Goal: Information Seeking & Learning: Learn about a topic

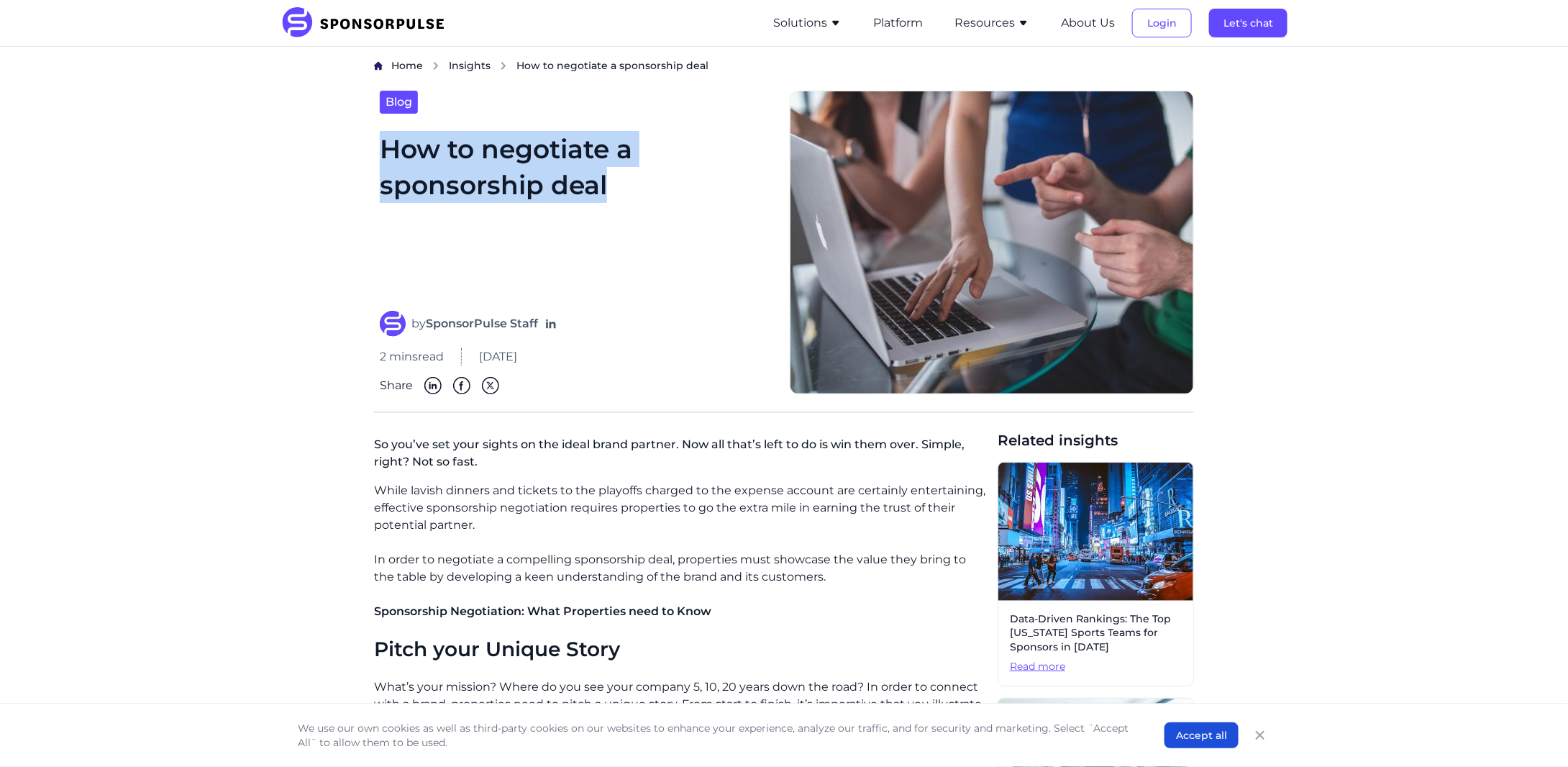
drag, startPoint x: 383, startPoint y: 149, endPoint x: 608, endPoint y: 190, distance: 228.7
click at [608, 190] on h1 "How to negotiate a sponsorship deal" at bounding box center [576, 211] width 393 height 162
click at [1004, 16] on button "Resources" at bounding box center [992, 23] width 74 height 17
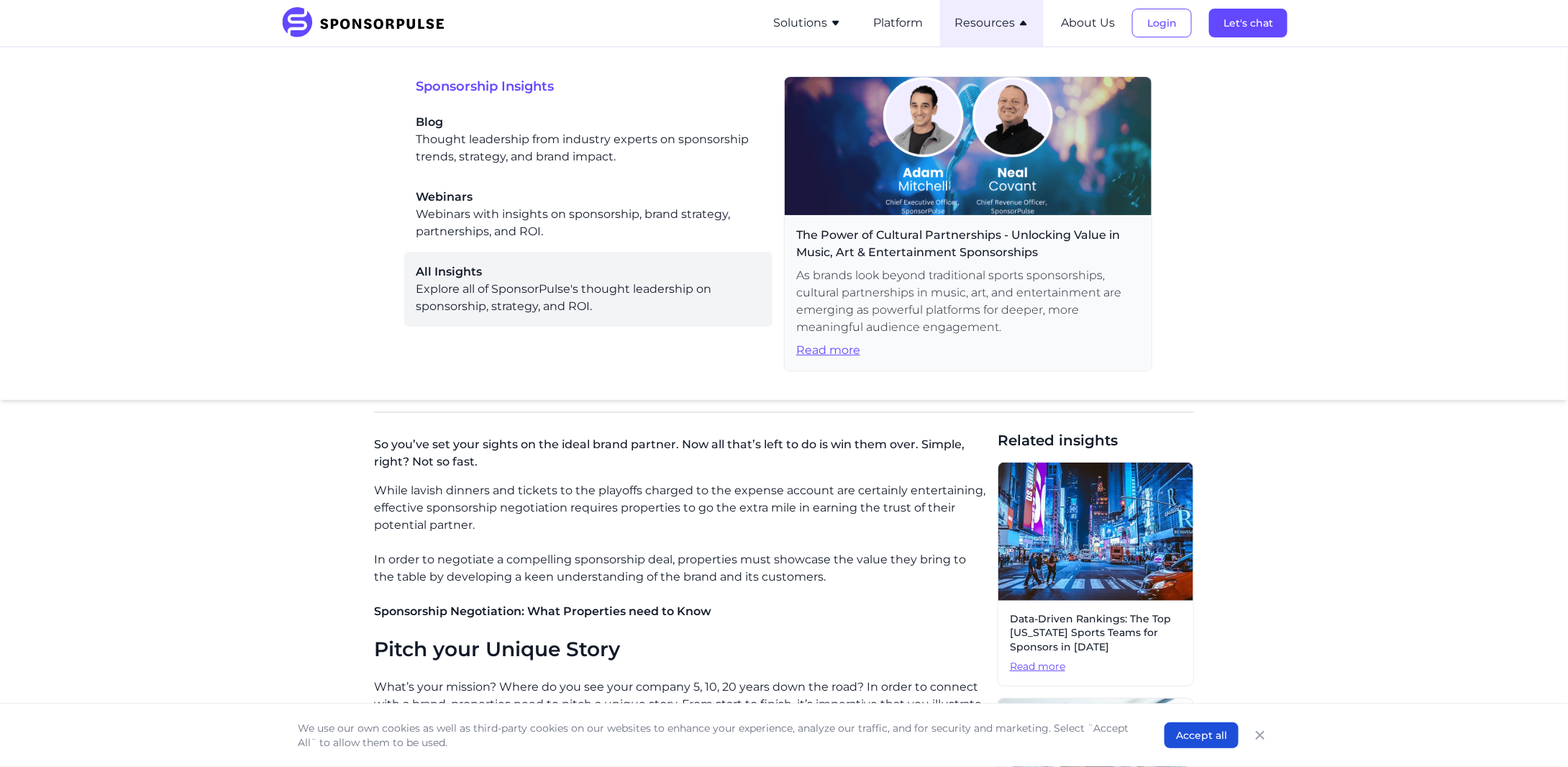
click at [486, 300] on div "All Insights Explore all of SponsorPulse's thought leadership on sponsorship, s…" at bounding box center [588, 289] width 346 height 52
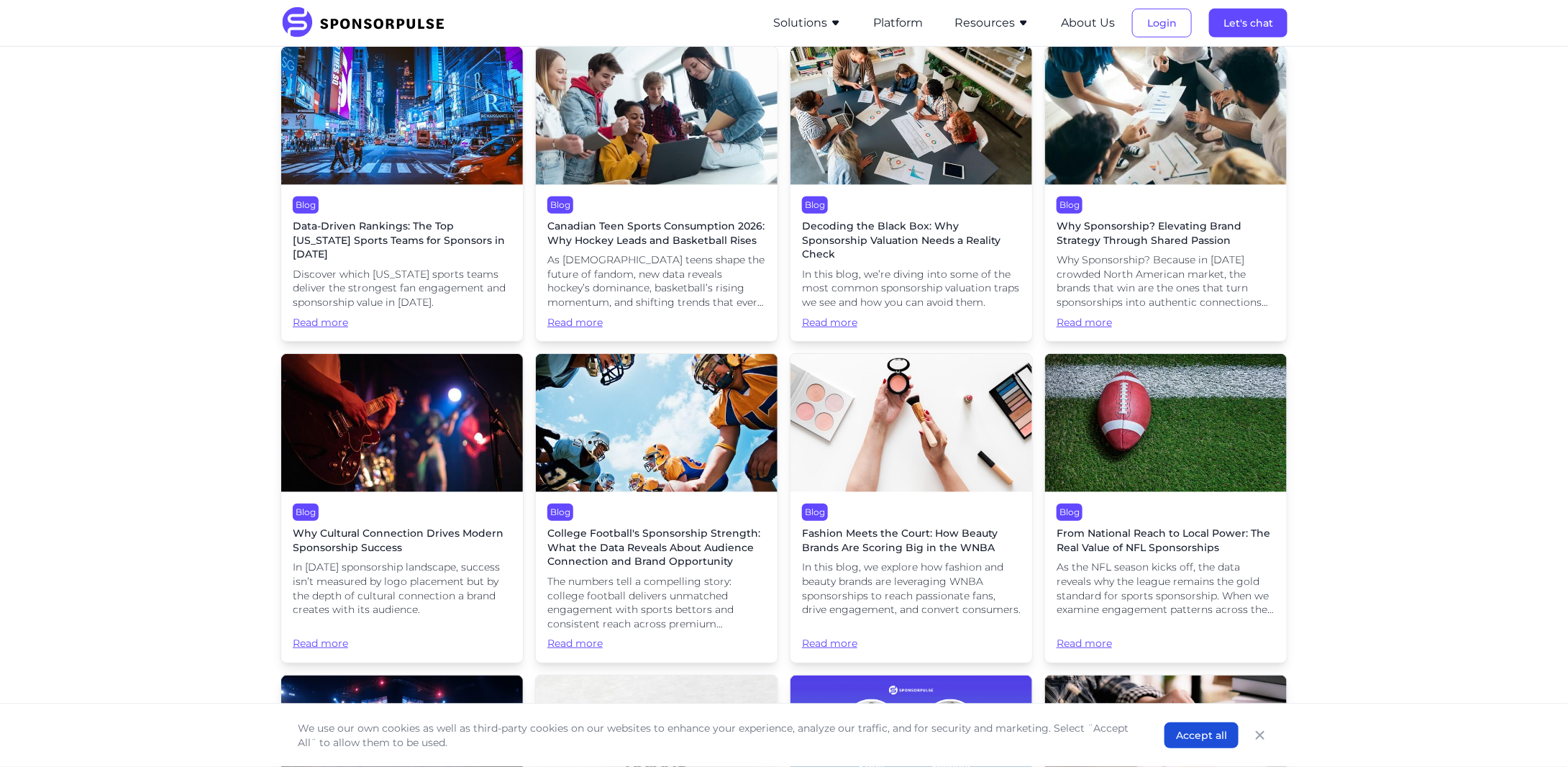
scroll to position [335, 0]
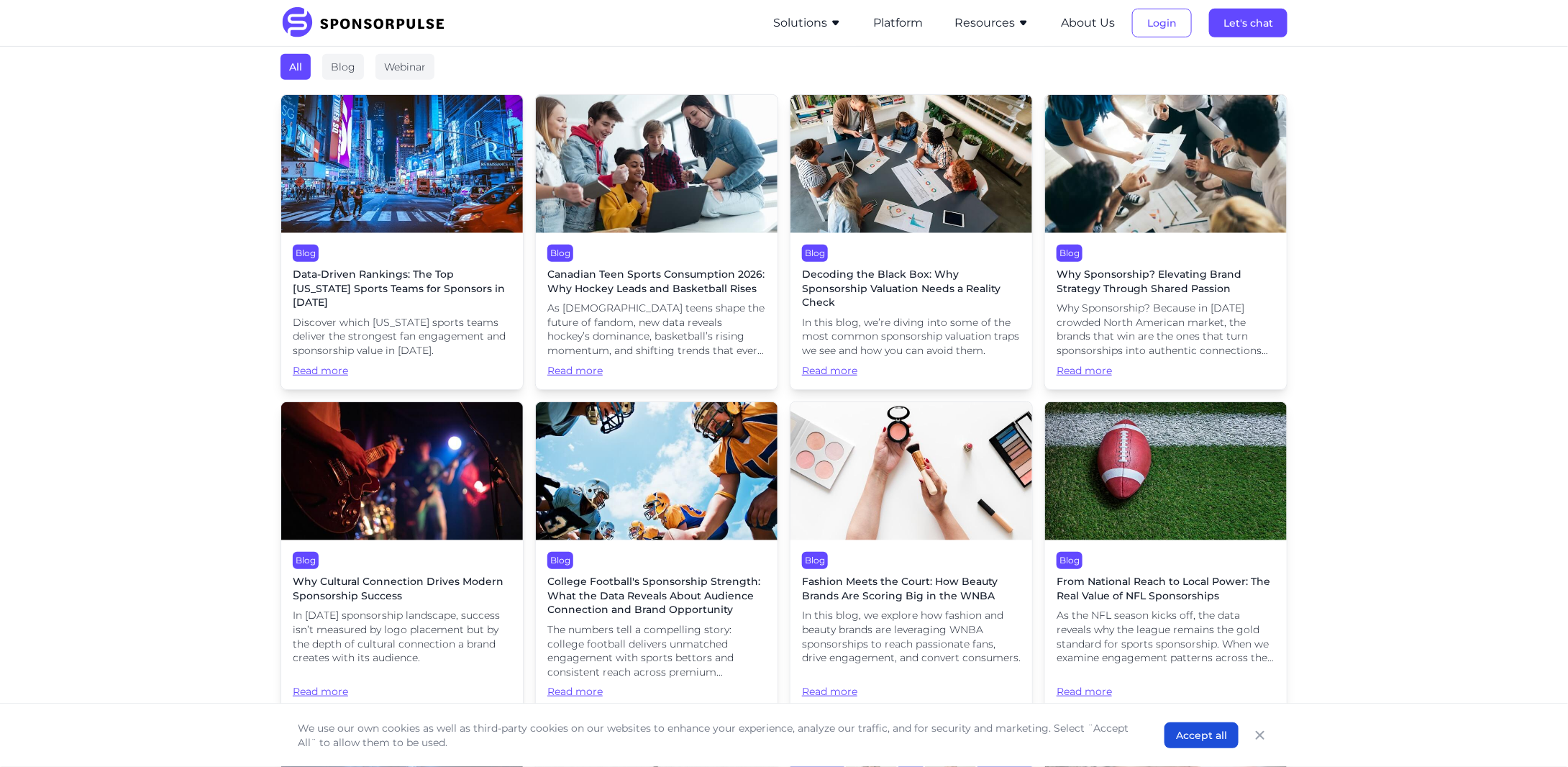
drag, startPoint x: 883, startPoint y: 276, endPoint x: 831, endPoint y: 373, distance: 110.1
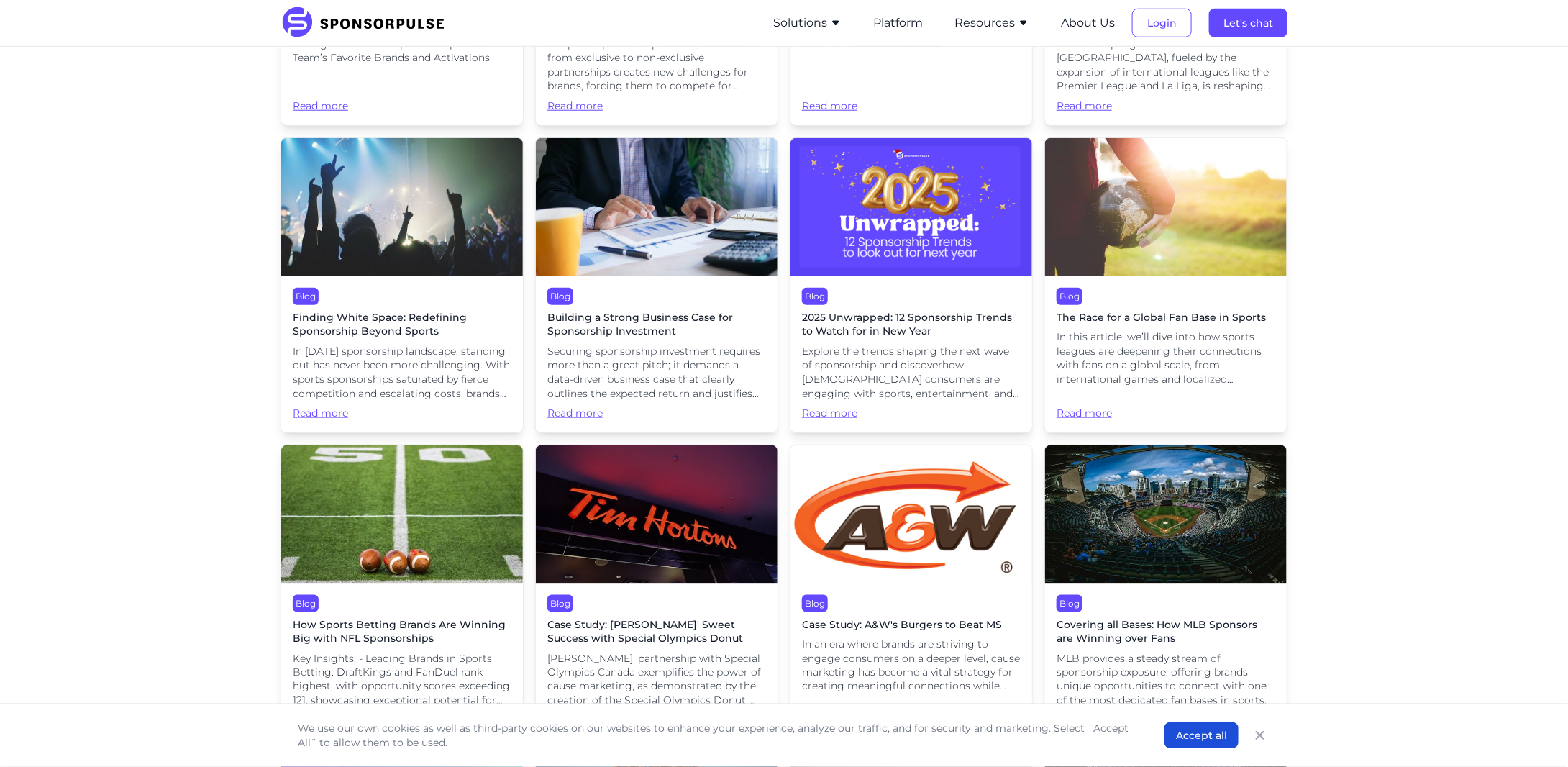
scroll to position [3455, 0]
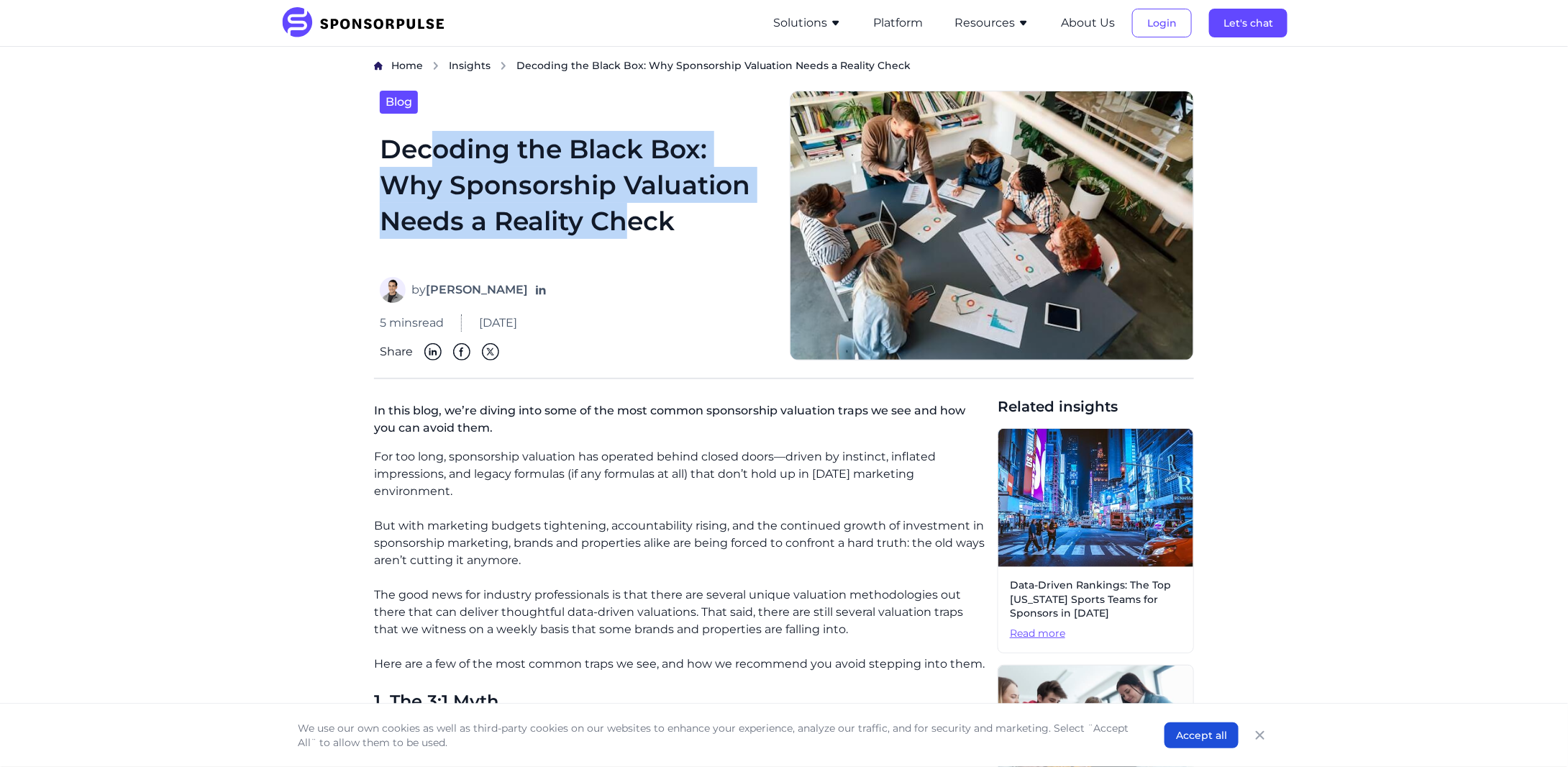
drag, startPoint x: 426, startPoint y: 153, endPoint x: 624, endPoint y: 202, distance: 204.0
click at [624, 202] on h1 "Decoding the Black Box: Why Sponsorship Valuation Needs a Reality Check" at bounding box center [576, 195] width 393 height 130
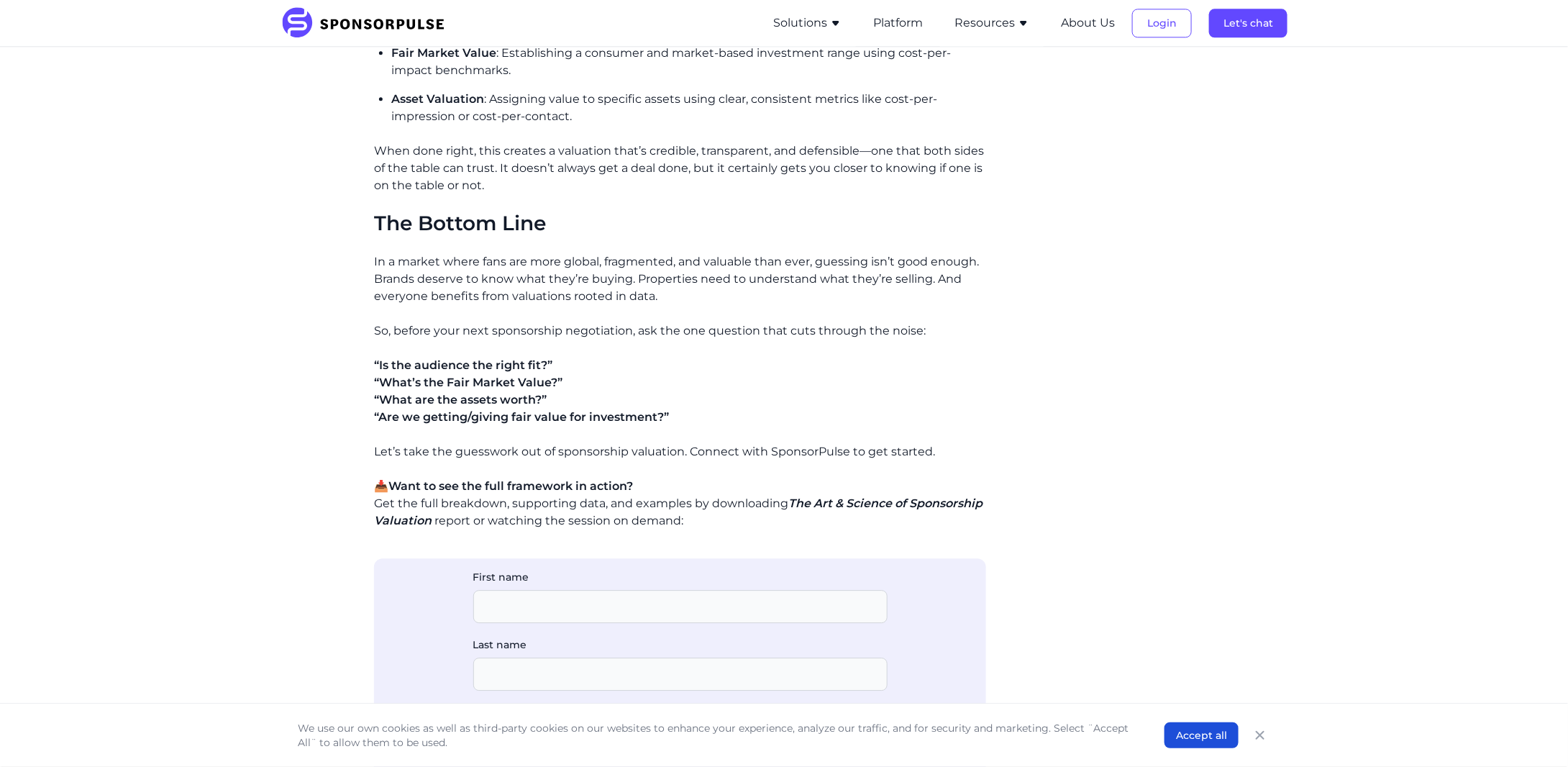
scroll to position [1775, 0]
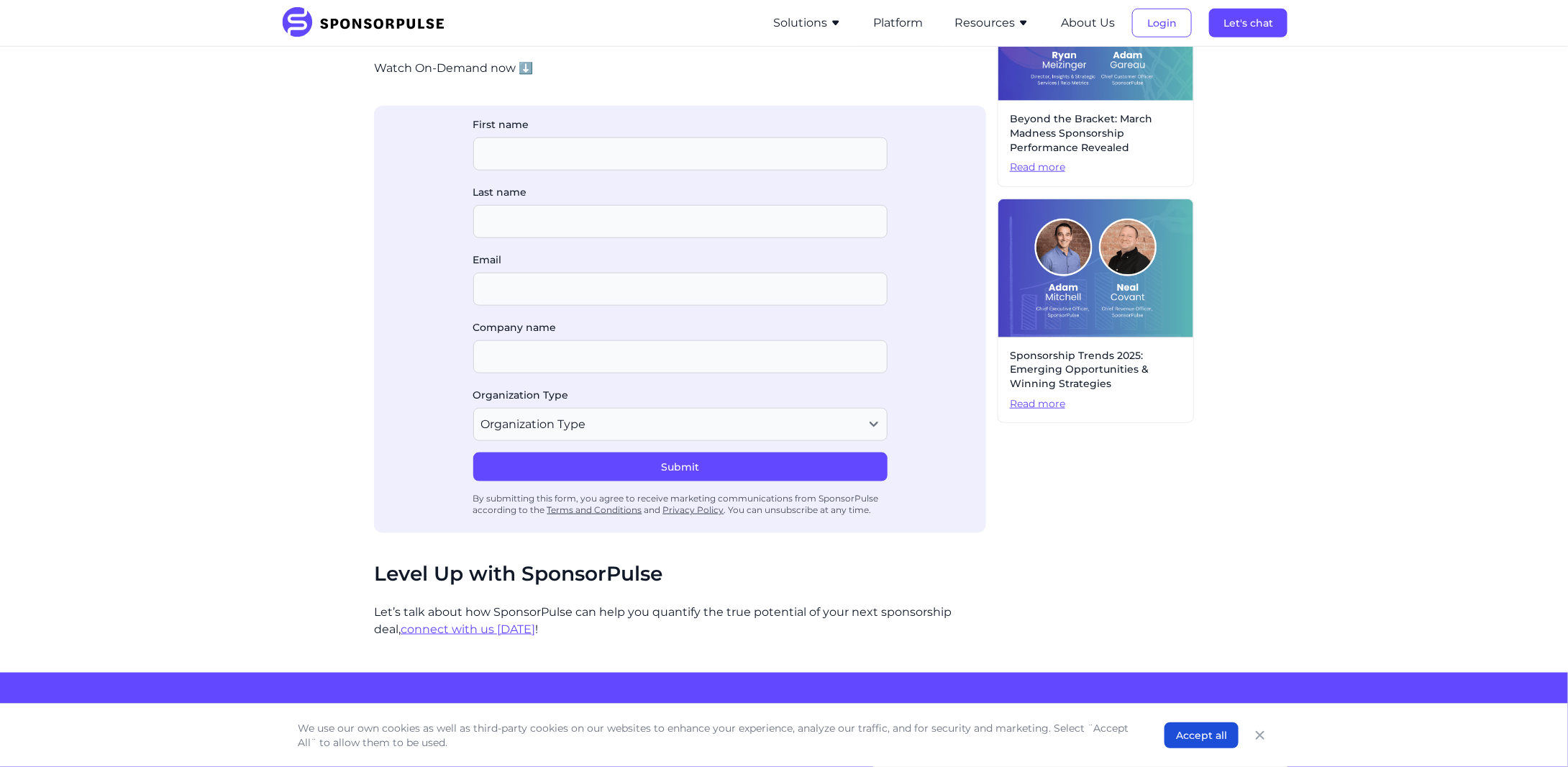
scroll to position [384, 0]
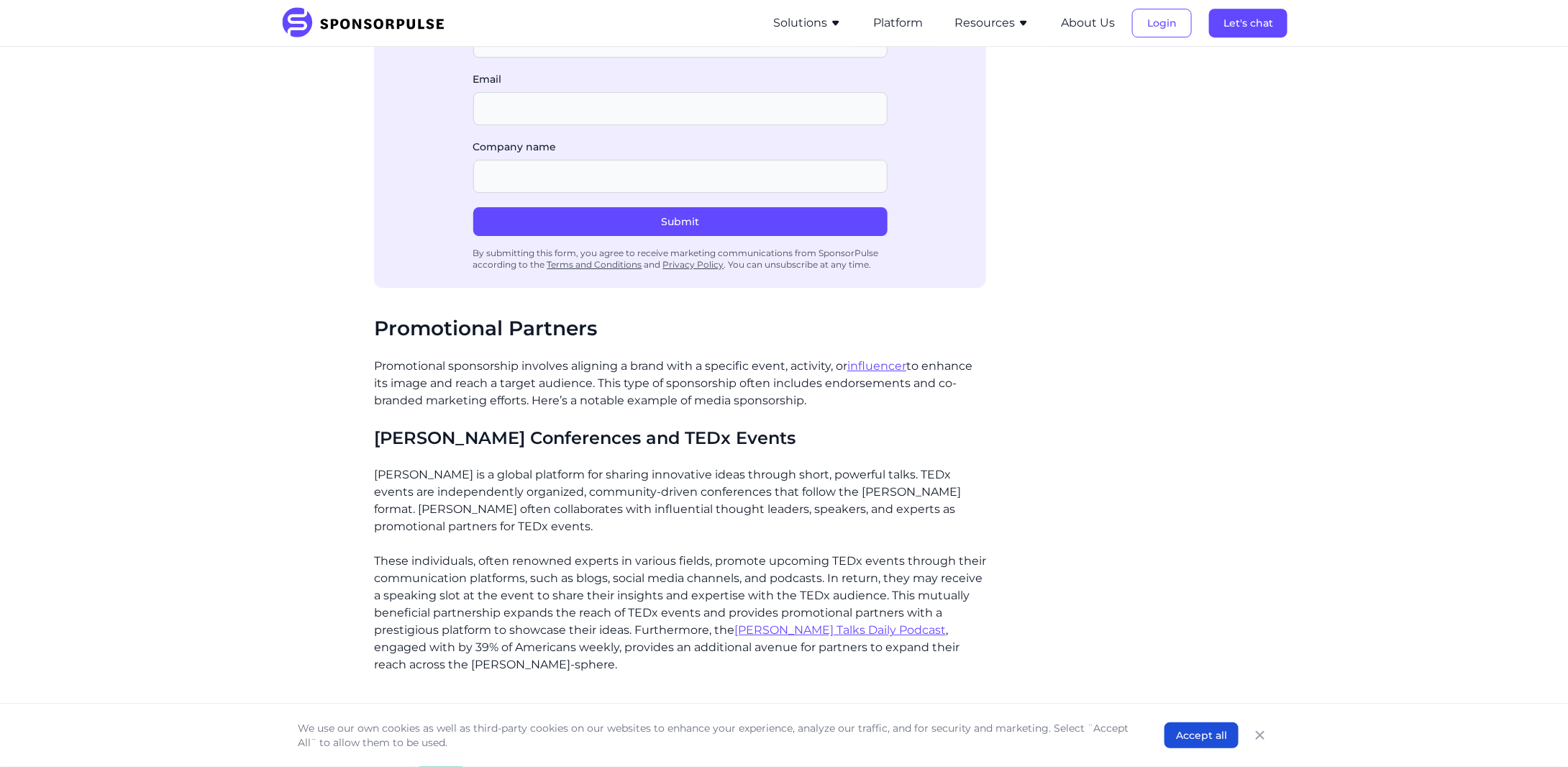
scroll to position [2399, 0]
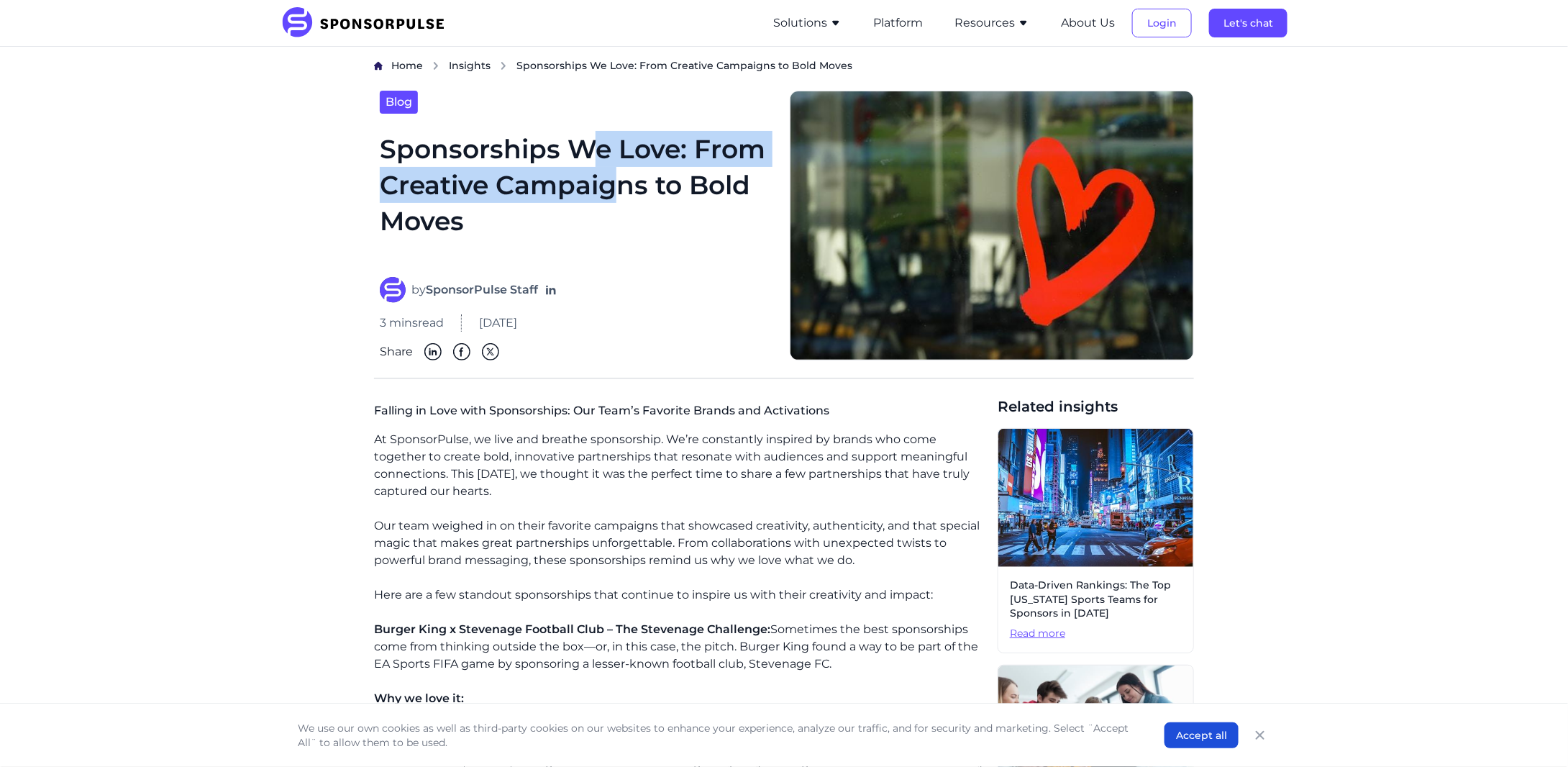
drag, startPoint x: 598, startPoint y: 152, endPoint x: 608, endPoint y: 172, distance: 22.4
click at [608, 172] on h1 "Sponsorships We Love: From Creative Campaigns to Bold Moves" at bounding box center [576, 195] width 393 height 130
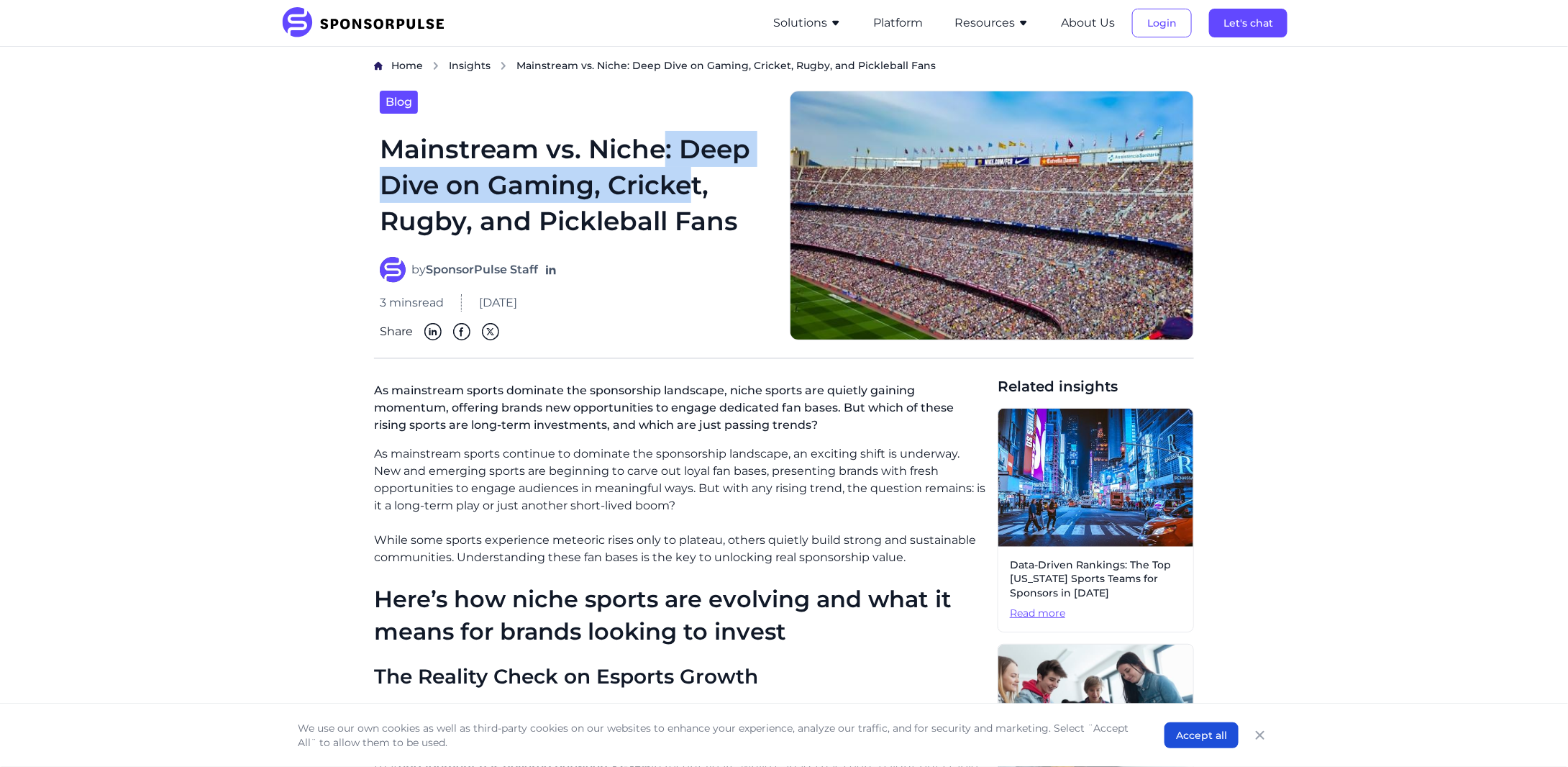
drag, startPoint x: 662, startPoint y: 144, endPoint x: 696, endPoint y: 196, distance: 62.1
click at [696, 196] on h1 "Mainstream vs. Niche: Deep Dive on Gaming, Cricket, Rugby, and Pickleball Fans" at bounding box center [576, 185] width 393 height 109
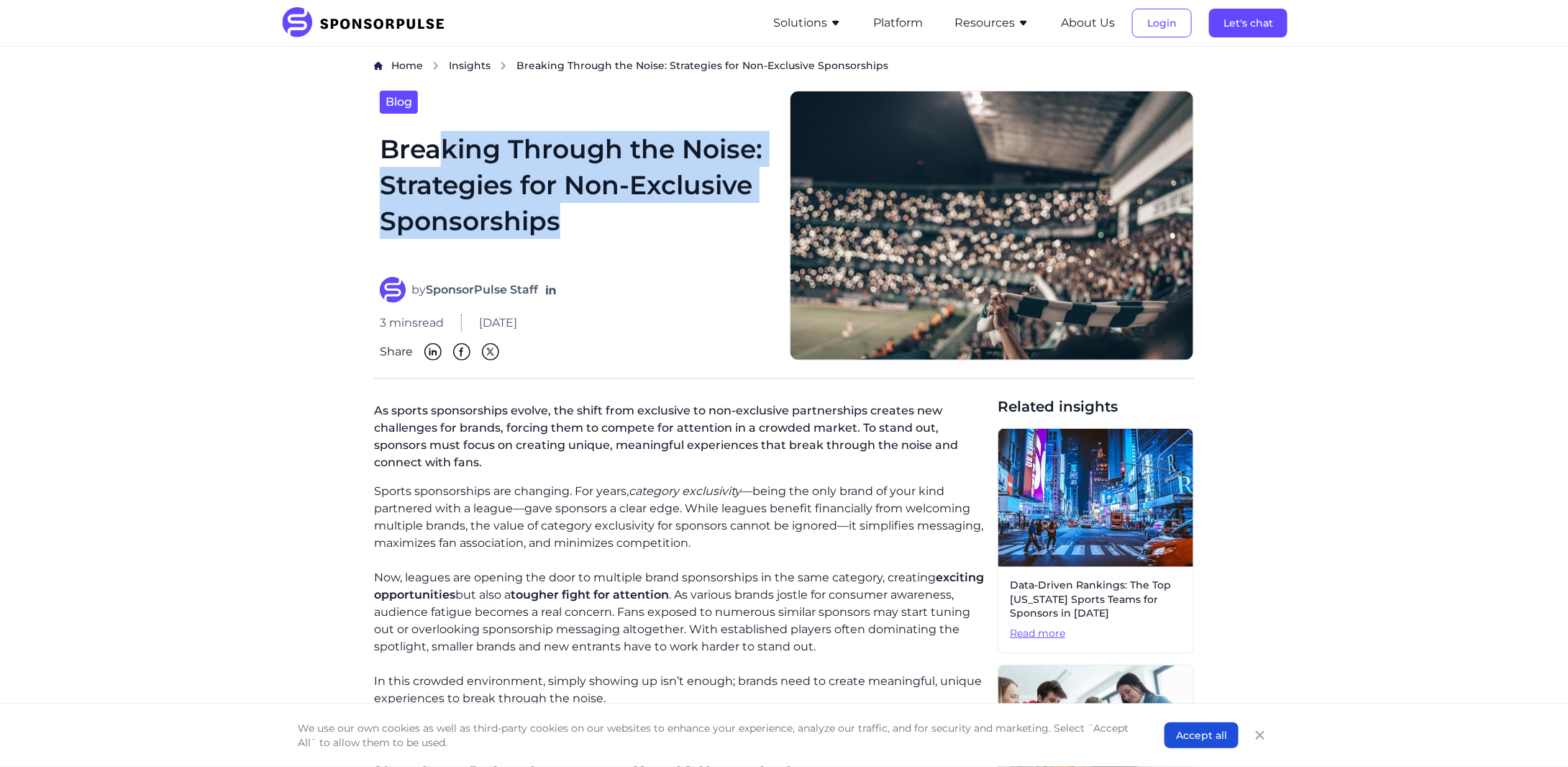
drag, startPoint x: 447, startPoint y: 158, endPoint x: 571, endPoint y: 213, distance: 135.7
click at [571, 213] on h1 "Breaking Through the Noise: Strategies for Non-Exclusive Sponsorships" at bounding box center [576, 195] width 393 height 130
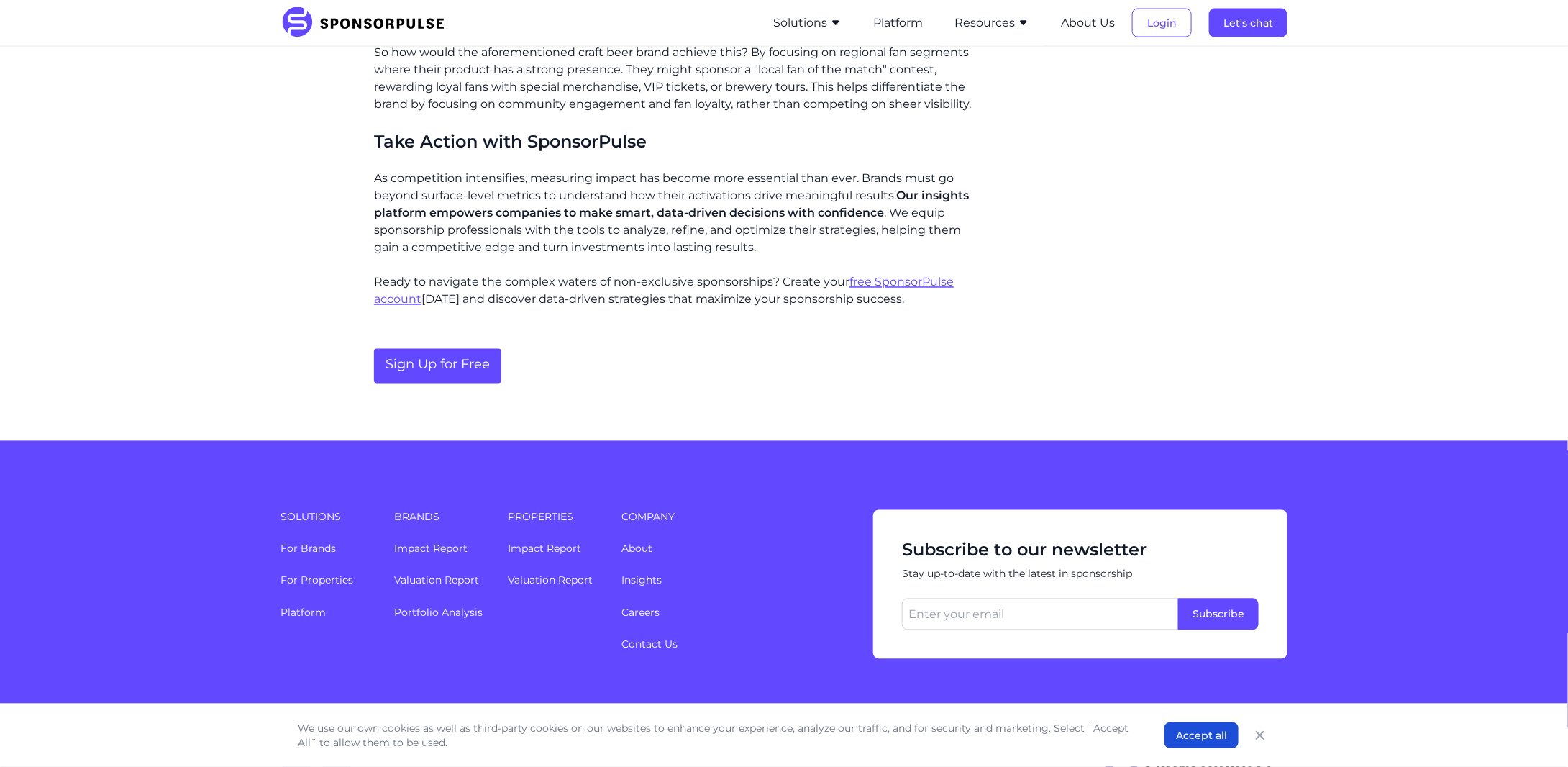
scroll to position [1199, 0]
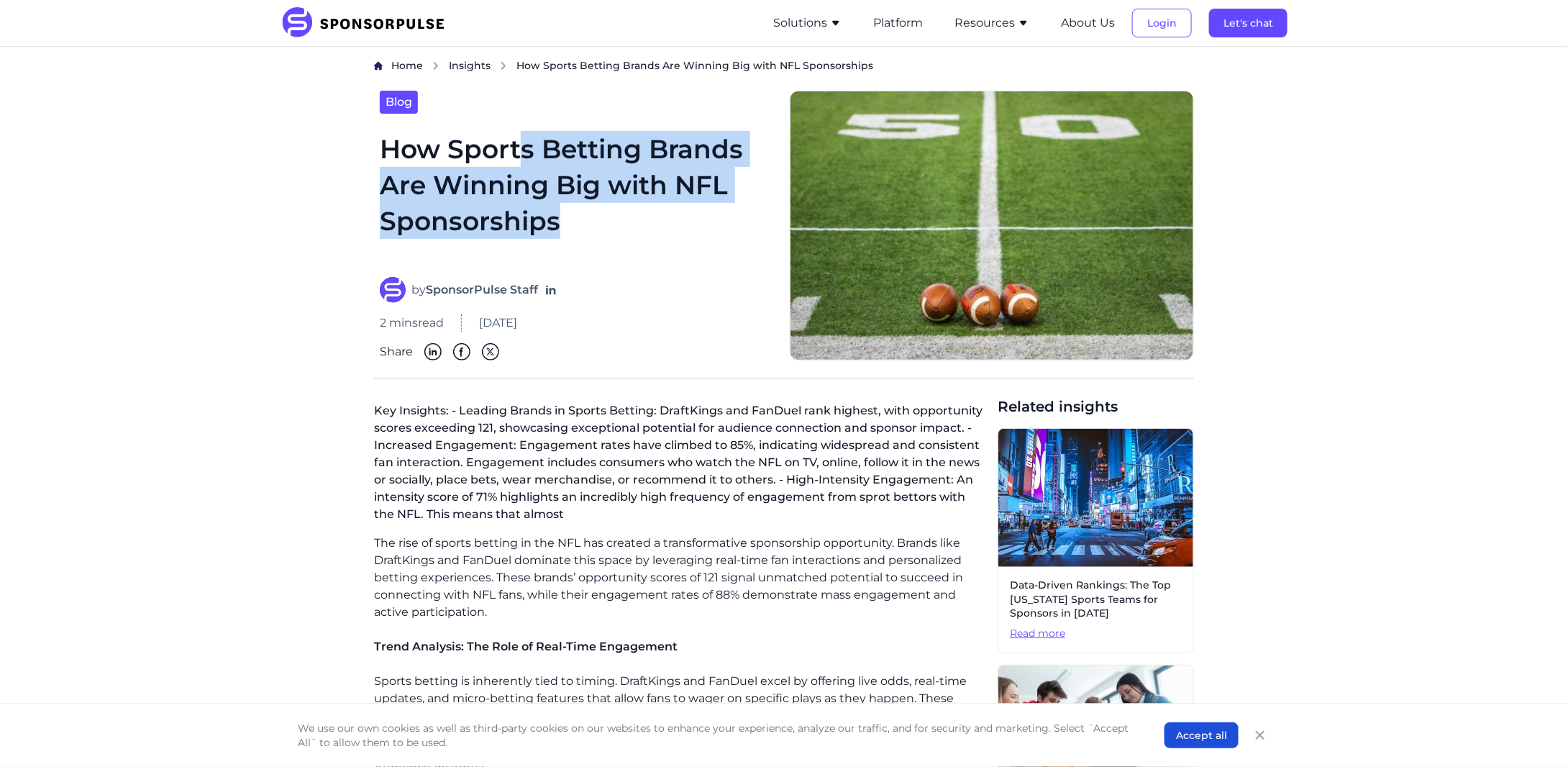
drag, startPoint x: 522, startPoint y: 158, endPoint x: 637, endPoint y: 208, distance: 125.4
click at [637, 208] on h1 "How Sports Betting Brands Are Winning Big with NFL Sponsorships" at bounding box center [576, 195] width 393 height 130
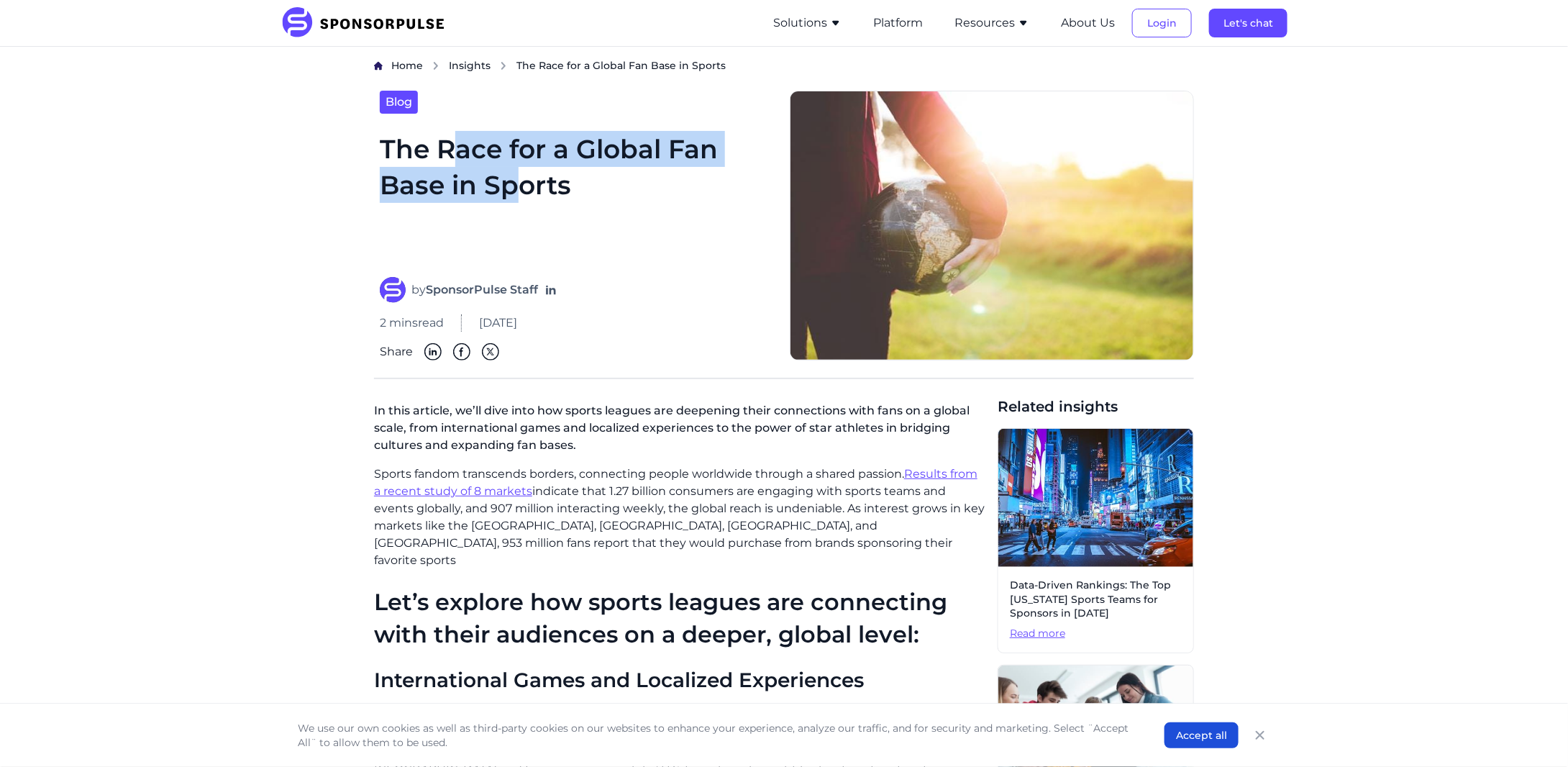
drag, startPoint x: 450, startPoint y: 155, endPoint x: 521, endPoint y: 185, distance: 77.1
click at [521, 185] on h1 "The Race for a Global Fan Base in Sports" at bounding box center [576, 195] width 393 height 130
